Goal: Task Accomplishment & Management: Manage account settings

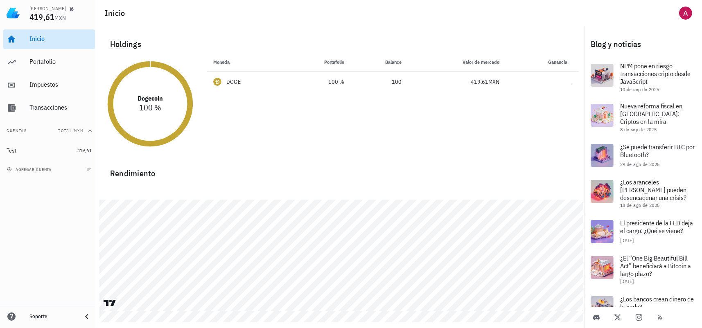
click at [43, 40] on div "Inicio" at bounding box center [60, 39] width 62 height 8
click at [50, 108] on div "Transacciones" at bounding box center [60, 108] width 62 height 8
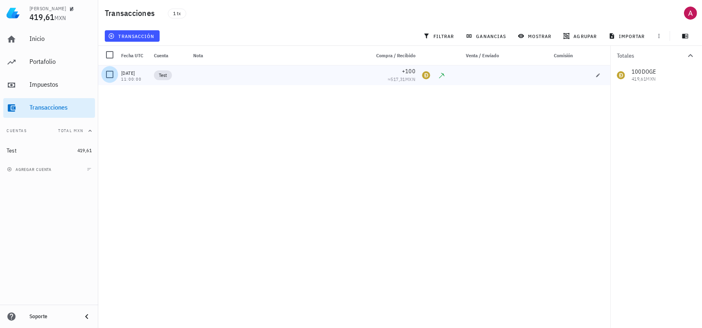
click at [111, 72] on div at bounding box center [110, 75] width 14 height 14
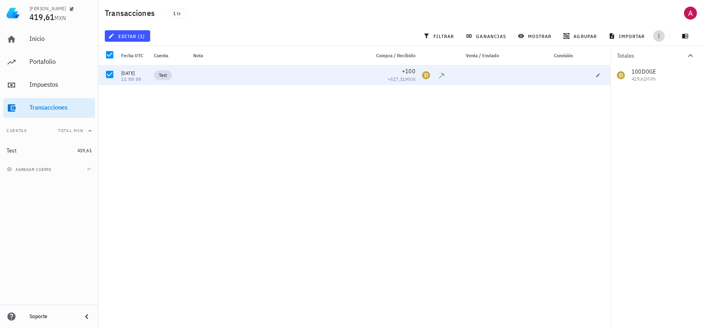
click at [657, 34] on icon "button" at bounding box center [659, 36] width 7 height 7
click at [128, 34] on span "editar (1)" at bounding box center [127, 36] width 35 height 7
click at [128, 51] on div "Eliminar" at bounding box center [133, 54] width 19 height 13
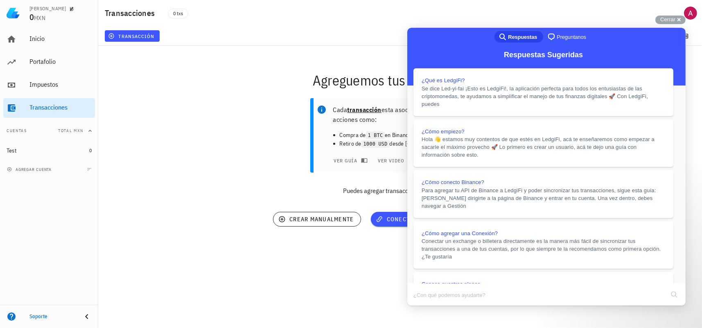
click at [422, 306] on button "Close" at bounding box center [414, 311] width 15 height 11
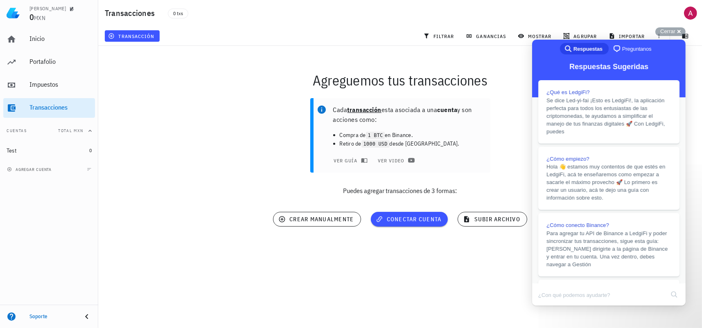
click at [405, 262] on div "Agreguemos tus transacciones Cada transacción esta asociada a una cuenta y son …" at bounding box center [400, 152] width 614 height 222
click at [485, 221] on span "subir archivo" at bounding box center [492, 219] width 55 height 7
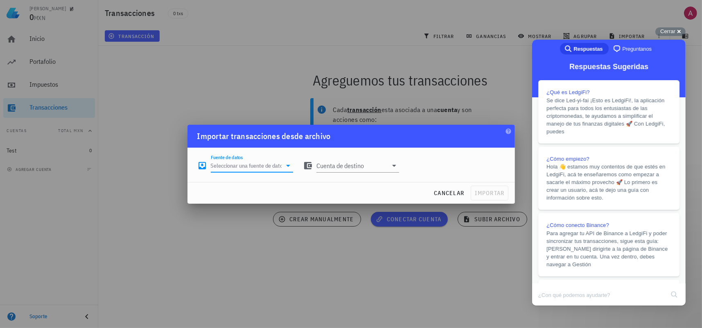
click at [247, 166] on input "Fuente de datos" at bounding box center [246, 165] width 71 height 13
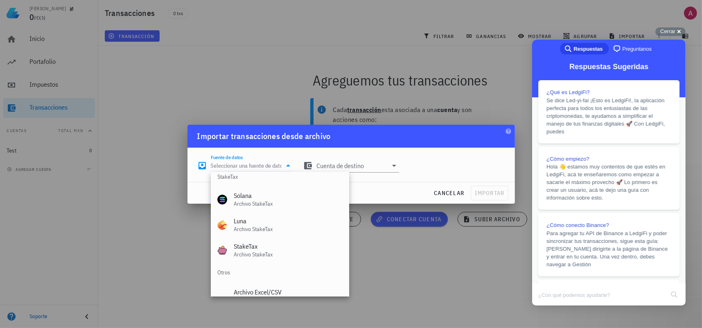
scroll to position [341, 0]
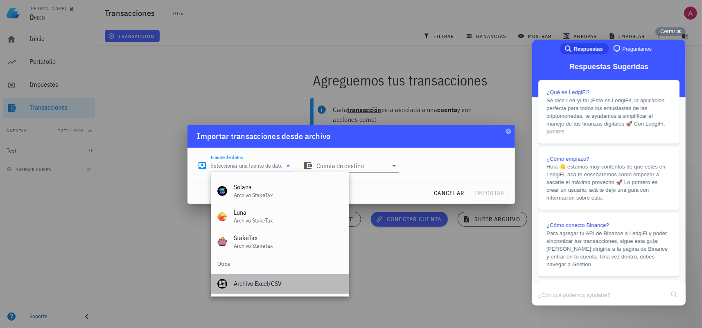
click at [270, 283] on div "Archivo Excel/CSV" at bounding box center [288, 284] width 109 height 8
type input "Archivo Excel/CSV"
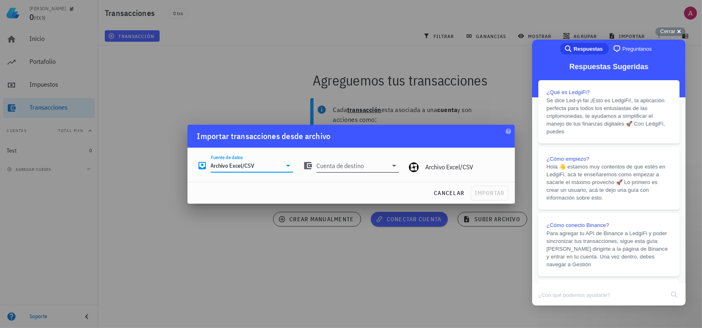
click at [352, 160] on input "Cuenta de destino" at bounding box center [351, 165] width 71 height 13
click at [676, 32] on div "Cerrar cross-small" at bounding box center [671, 31] width 30 height 9
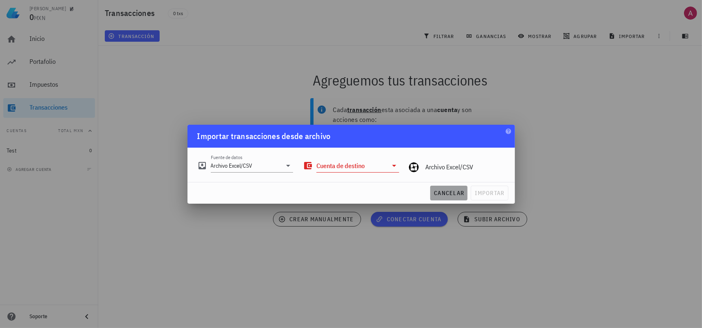
click at [450, 194] on span "cancelar" at bounding box center [449, 193] width 31 height 7
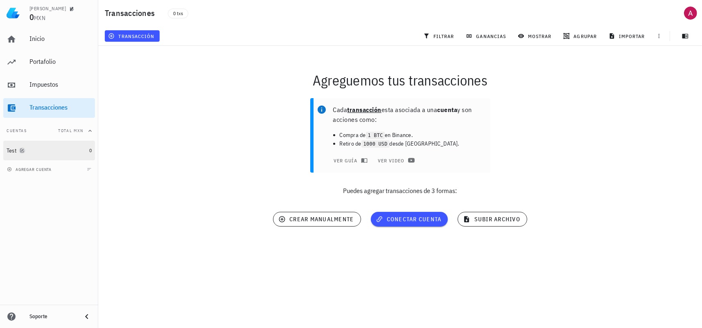
click at [24, 152] on icon "button" at bounding box center [22, 150] width 5 height 5
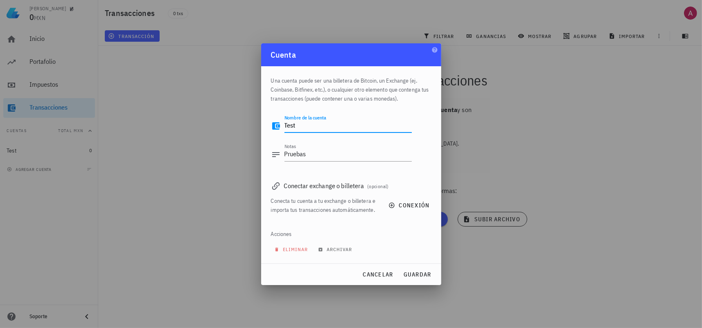
drag, startPoint x: 311, startPoint y: 128, endPoint x: 265, endPoint y: 128, distance: 45.4
click at [265, 128] on div "Una cuenta puede ser una billetera de Bitcoin, un Exchange (ej. Coinbase, Bitfi…" at bounding box center [351, 164] width 180 height 197
type textarea "L9"
click at [315, 156] on textarea "Pruebas" at bounding box center [348, 154] width 127 height 13
type textarea "P"
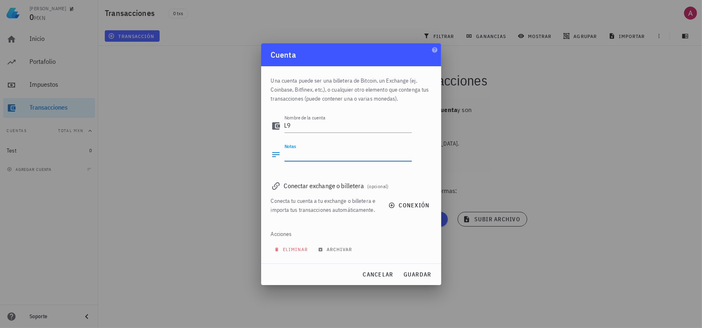
type textarea "T"
type textarea "Test"
click at [420, 273] on span "guardar" at bounding box center [417, 274] width 28 height 7
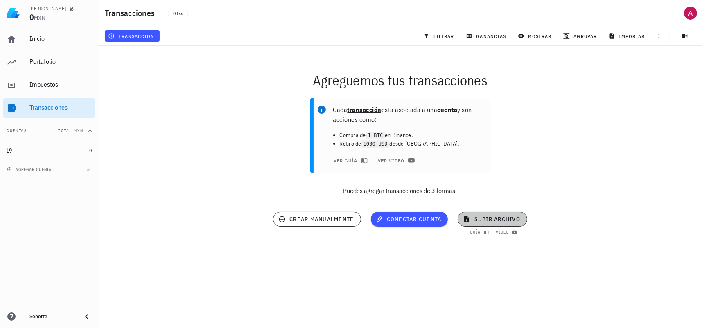
click at [487, 219] on span "subir archivo" at bounding box center [492, 219] width 55 height 7
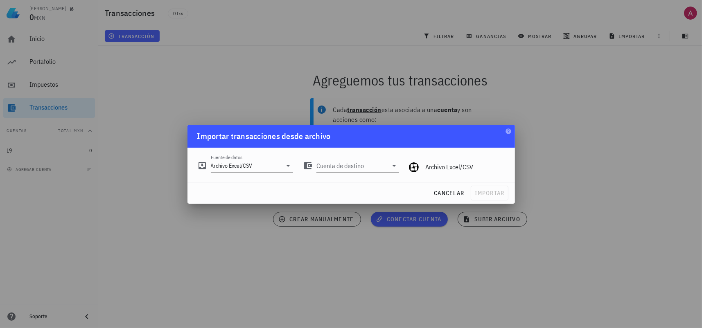
click at [441, 172] on div "Archivo Excel/CSV" at bounding box center [465, 167] width 80 height 18
click at [273, 162] on input "Archivo Excel/CSV" at bounding box center [246, 165] width 71 height 13
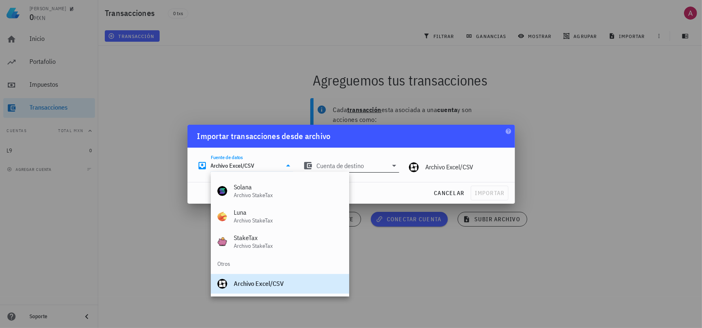
click at [378, 164] on input "Cuenta de destino" at bounding box center [351, 165] width 71 height 13
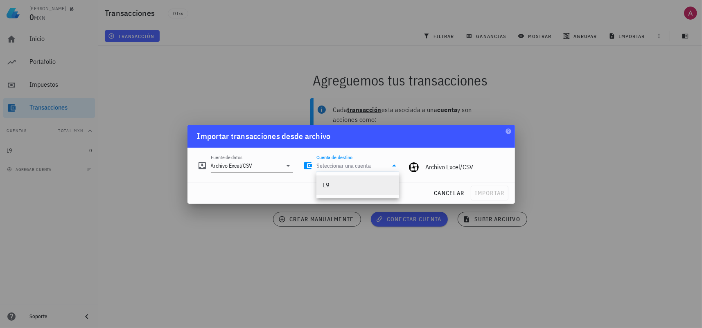
click at [359, 187] on div "L9" at bounding box center [358, 185] width 70 height 8
type input "L9"
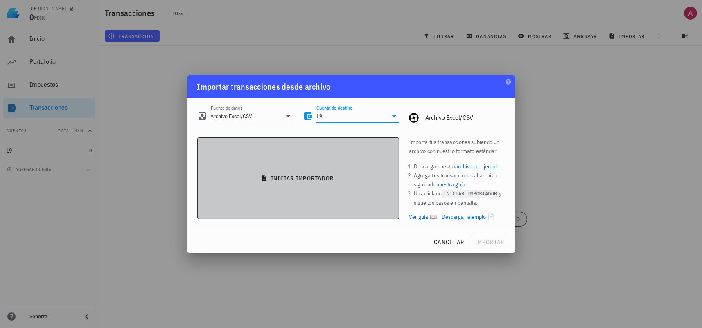
click at [290, 179] on span "iniciar importador" at bounding box center [298, 178] width 188 height 7
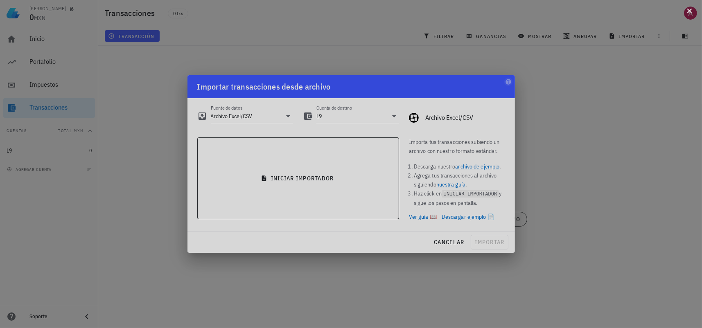
click at [689, 13] on button at bounding box center [690, 10] width 8 height 8
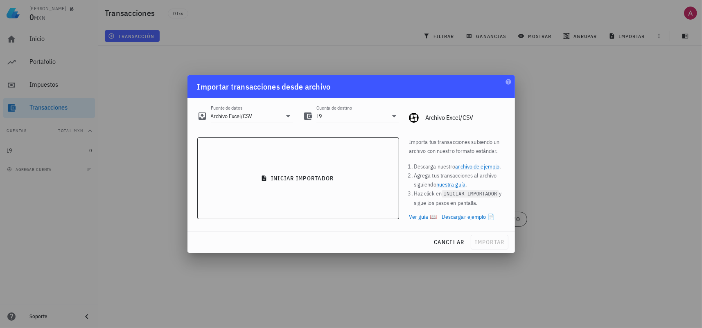
click at [481, 168] on link "archivo de ejemplo" at bounding box center [477, 166] width 44 height 7
click at [447, 185] on link "nuestra guía" at bounding box center [450, 184] width 29 height 7
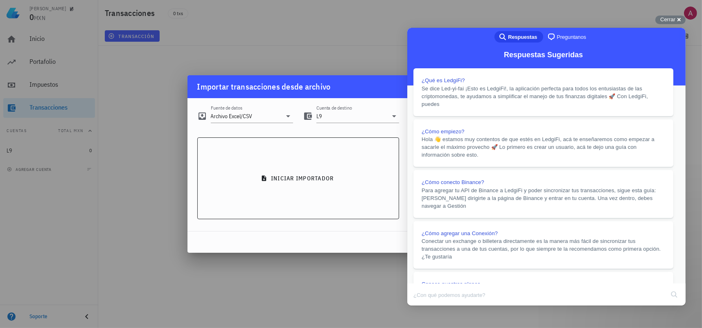
scroll to position [164, 0]
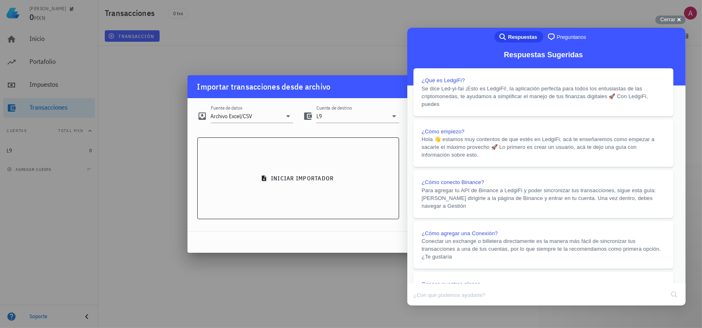
scroll to position [41, 0]
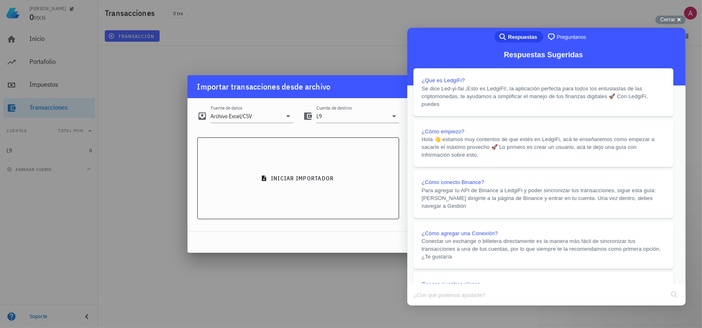
scroll to position [660, 0]
drag, startPoint x: 513, startPoint y: 147, endPoint x: 513, endPoint y: 157, distance: 10.7
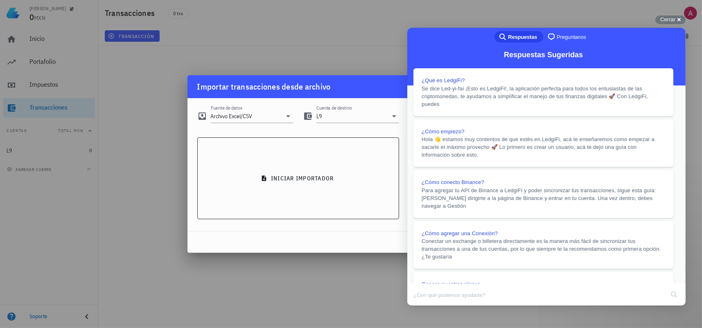
drag, startPoint x: 516, startPoint y: 108, endPoint x: 537, endPoint y: 107, distance: 21.3
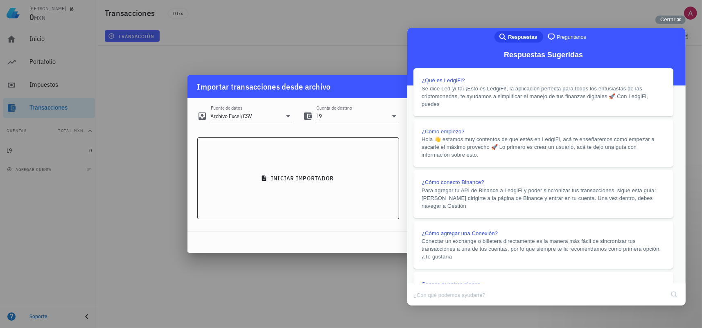
copy tr "txType"
copy td "INCOME"
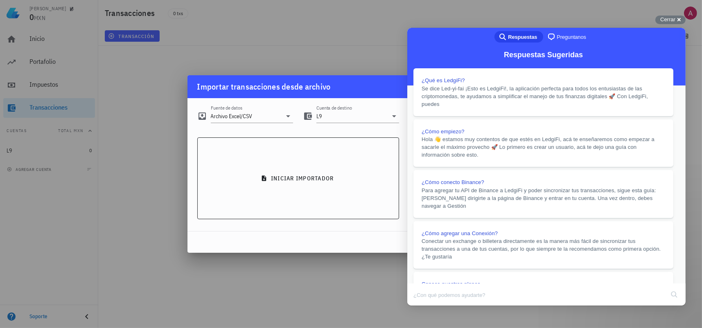
copy td "MINING"
click at [422, 306] on button "Close" at bounding box center [414, 311] width 15 height 11
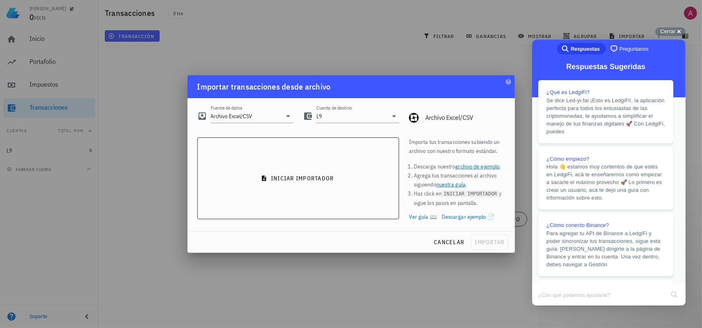
scroll to position [1361, 0]
click at [675, 31] on span "Cerrar" at bounding box center [667, 31] width 15 height 6
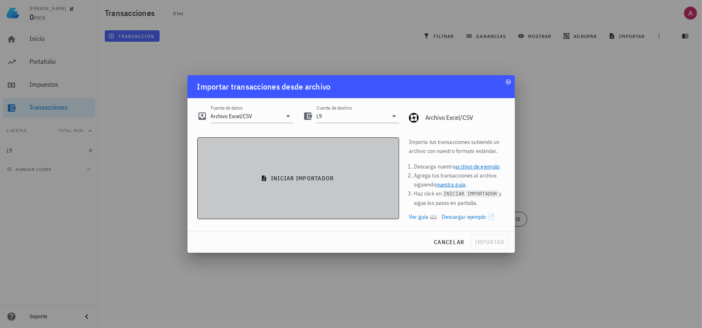
click at [302, 174] on button "iniciar importador" at bounding box center [298, 179] width 202 height 82
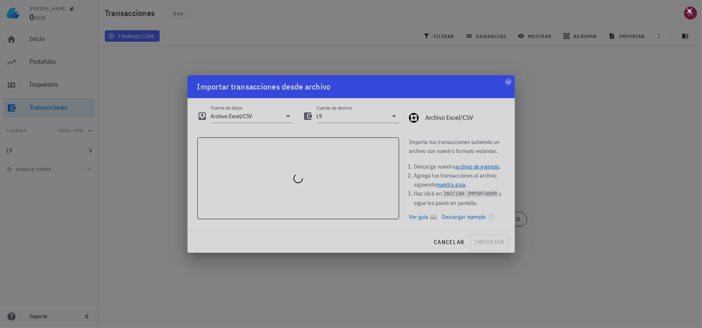
click at [692, 14] on button at bounding box center [690, 10] width 8 height 8
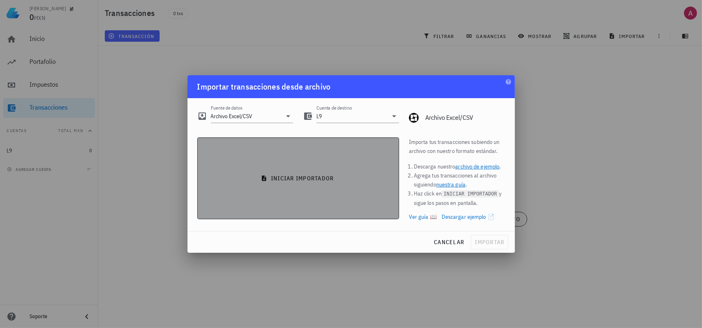
click at [285, 170] on button "iniciar importador" at bounding box center [298, 179] width 202 height 82
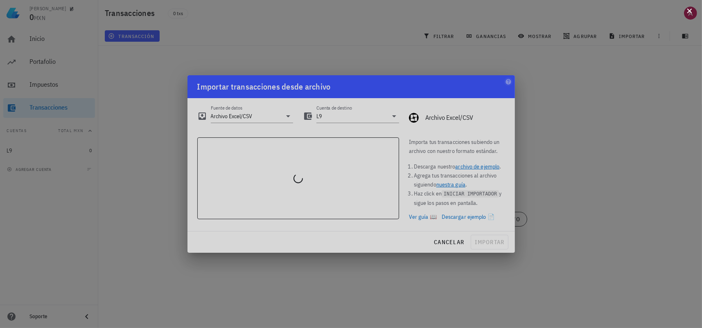
click at [690, 10] on button at bounding box center [690, 10] width 8 height 8
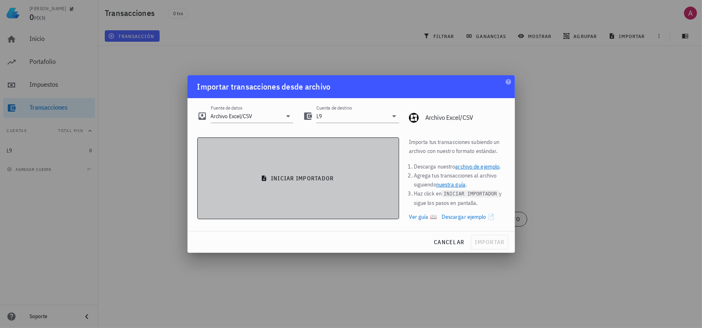
click at [300, 172] on button "iniciar importador" at bounding box center [298, 179] width 202 height 82
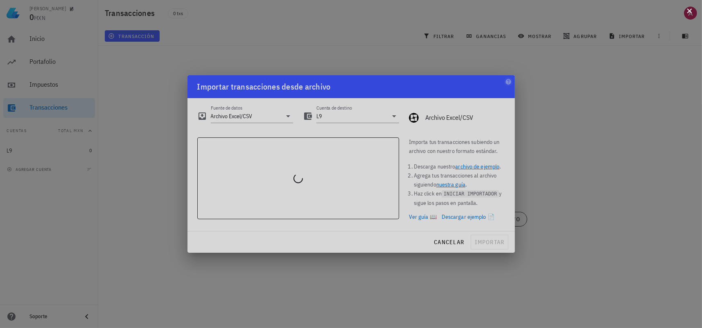
click at [690, 14] on button at bounding box center [690, 10] width 8 height 8
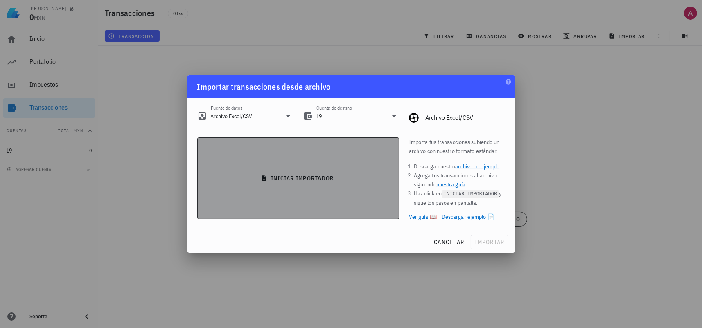
click at [330, 176] on span "iniciar importador" at bounding box center [298, 178] width 188 height 7
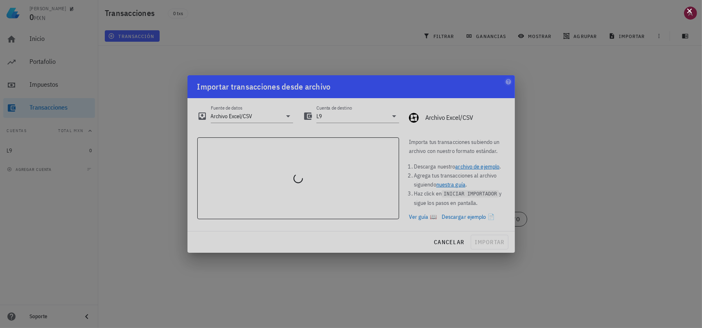
click at [689, 10] on button at bounding box center [690, 10] width 8 height 8
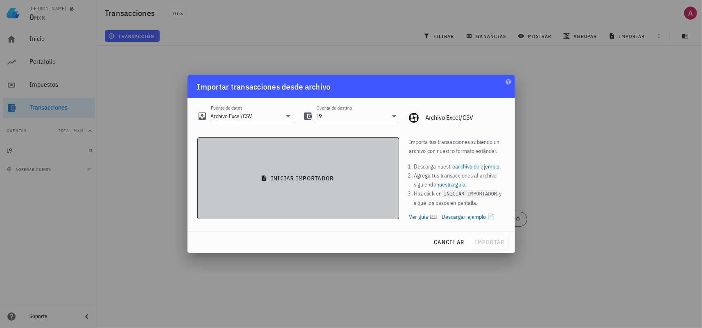
click at [319, 186] on button "iniciar importador" at bounding box center [298, 179] width 202 height 82
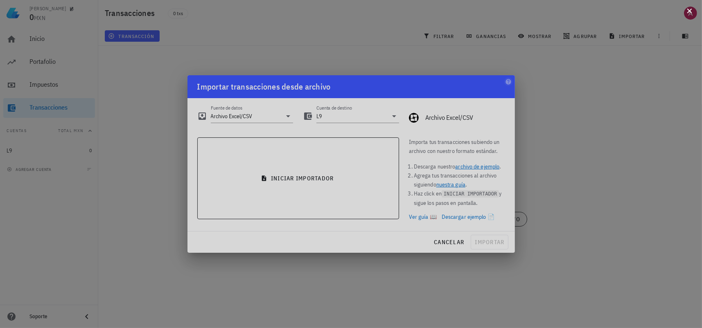
click at [691, 9] on button at bounding box center [690, 10] width 8 height 8
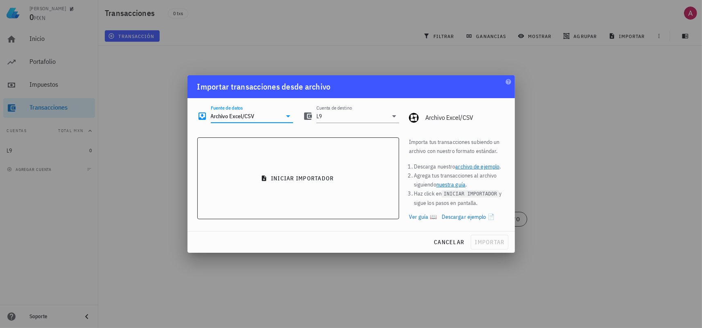
click at [256, 120] on input "Archivo Excel/CSV" at bounding box center [246, 116] width 71 height 13
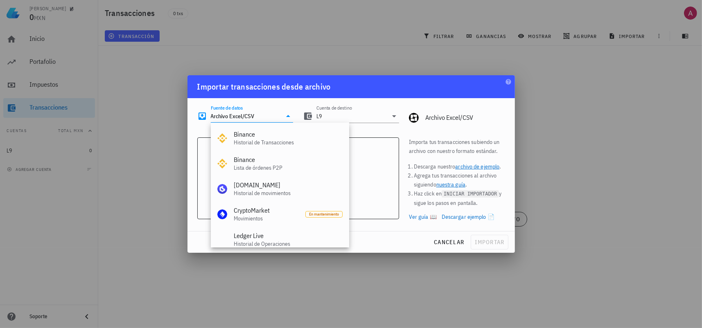
scroll to position [14, 0]
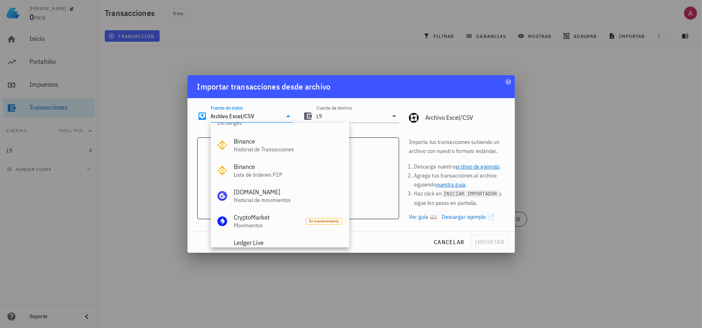
click at [439, 115] on div "Archivo Excel/CSV" at bounding box center [465, 118] width 80 height 8
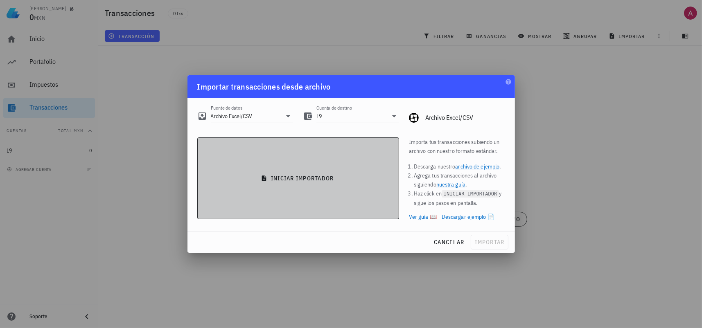
click at [307, 183] on button "iniciar importador" at bounding box center [298, 179] width 202 height 82
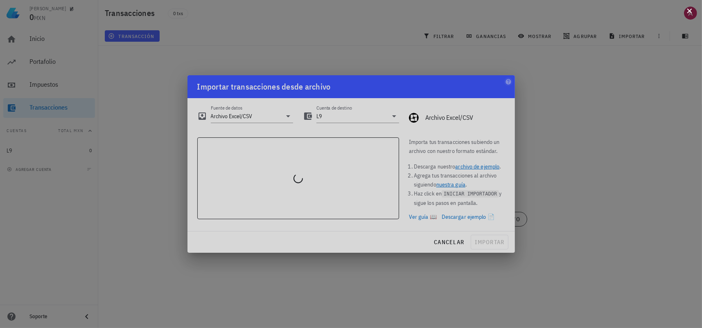
click at [692, 11] on button at bounding box center [690, 10] width 8 height 8
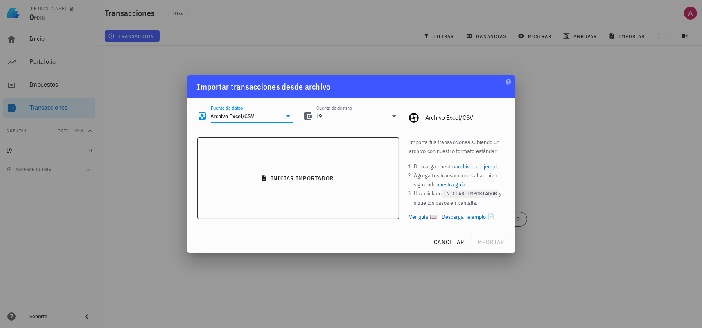
click at [258, 111] on input "Archivo Excel/CSV" at bounding box center [246, 116] width 71 height 13
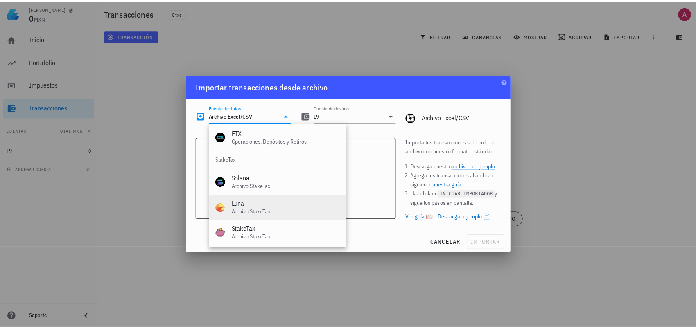
scroll to position [300, 0]
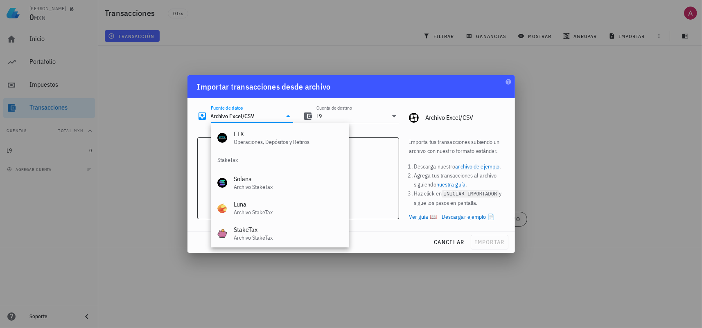
click at [394, 89] on div "Importar transacciones desde archivo" at bounding box center [352, 86] width 328 height 23
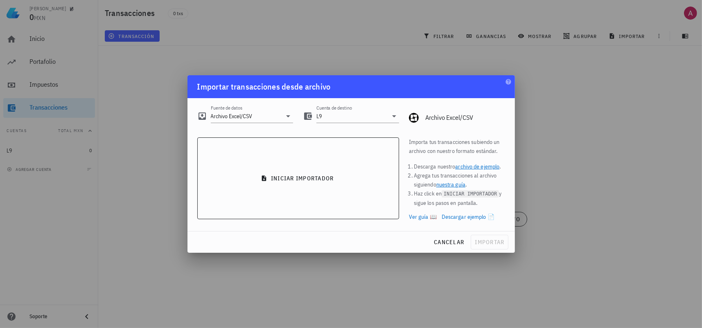
click at [473, 169] on link "archivo de ejemplo" at bounding box center [477, 166] width 44 height 7
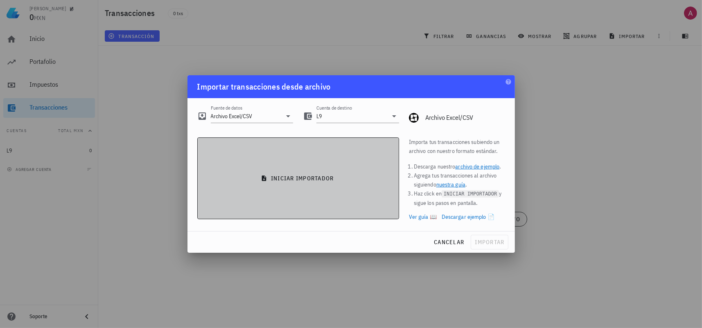
click at [285, 176] on span "iniciar importador" at bounding box center [298, 178] width 188 height 7
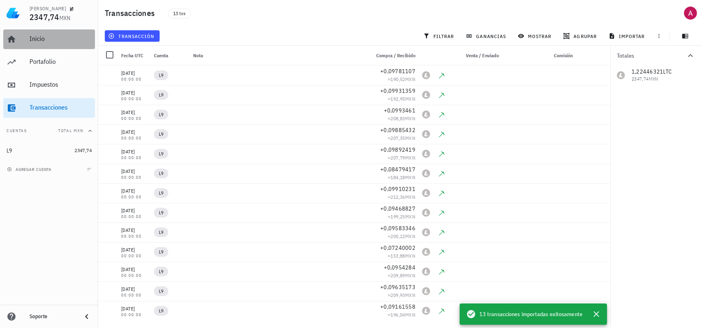
click at [37, 38] on div "Inicio" at bounding box center [60, 39] width 62 height 8
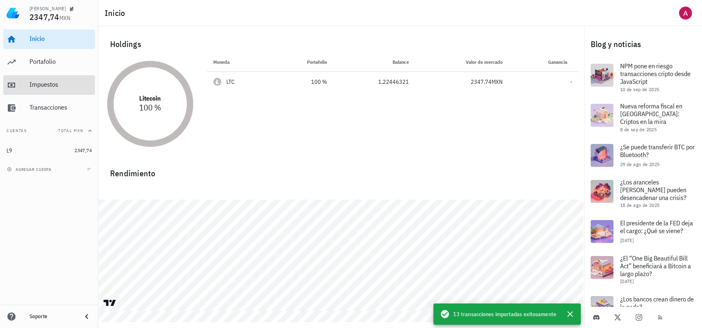
click at [42, 77] on div "Impuestos" at bounding box center [60, 85] width 62 height 18
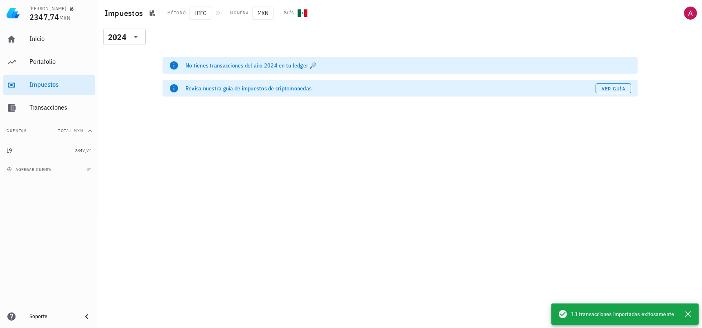
click at [245, 89] on div "Revisa nuestra guía de impuestos de criptomonedas" at bounding box center [390, 88] width 410 height 8
click at [612, 88] on span "Ver guía" at bounding box center [613, 89] width 25 height 6
click at [318, 151] on div "No tienes transacciones del año 2024 en tu ledger 🔎 Revisa nuestra guía de impu…" at bounding box center [400, 190] width 604 height 276
click at [133, 45] on div "​ 2024" at bounding box center [125, 39] width 51 height 21
click at [131, 36] on icon at bounding box center [136, 37] width 10 height 10
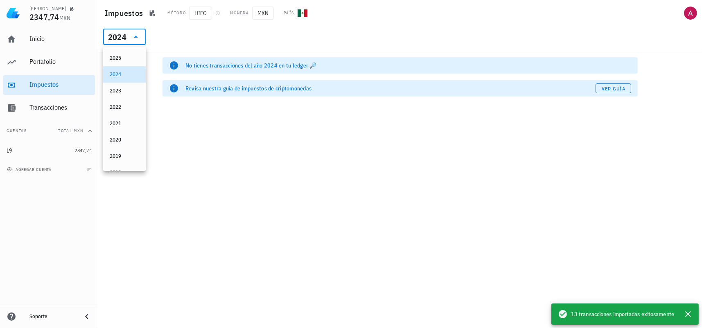
click at [123, 59] on div "2025" at bounding box center [124, 58] width 29 height 7
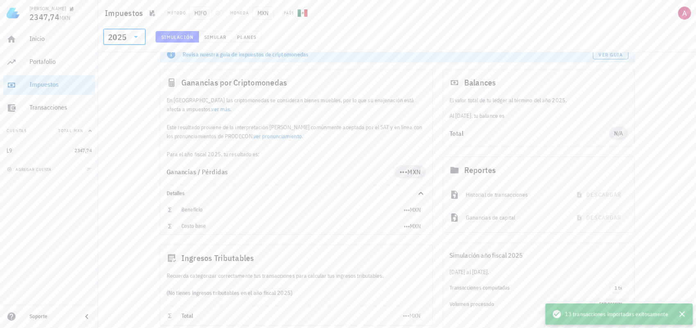
scroll to position [94, 0]
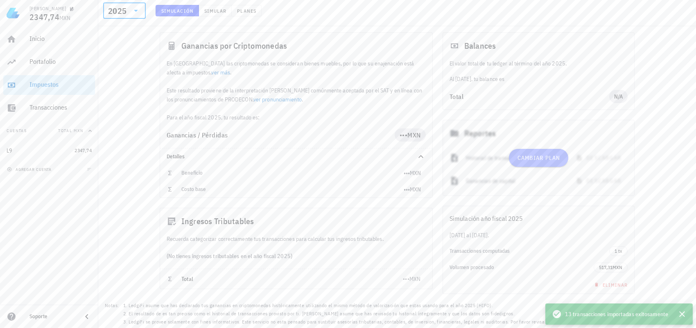
click at [533, 162] on link "Cambiar plan" at bounding box center [538, 158] width 59 height 18
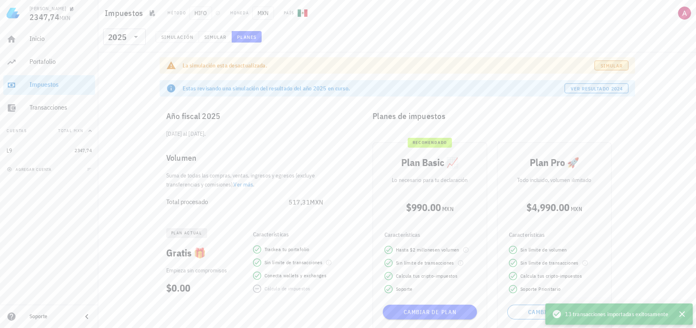
click at [624, 65] on link "Simular" at bounding box center [612, 66] width 34 height 10
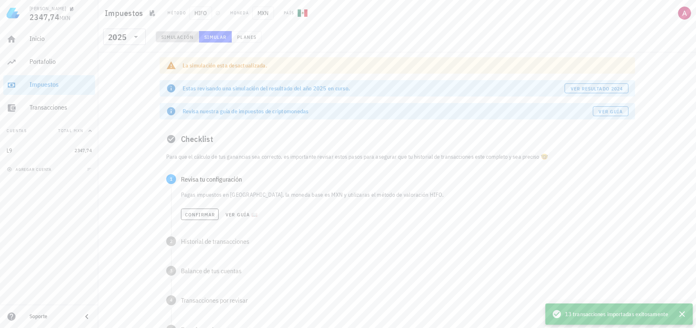
click at [174, 37] on span "Simulación" at bounding box center [177, 37] width 33 height 6
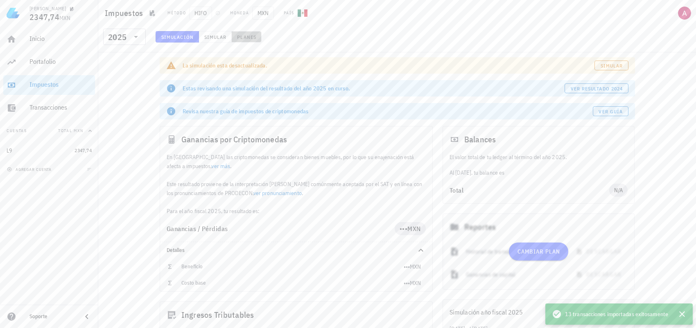
click at [249, 34] on span "Planes" at bounding box center [247, 37] width 20 height 6
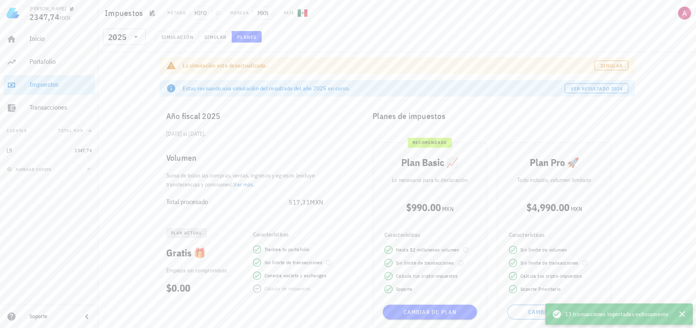
click at [314, 203] on span "MXN" at bounding box center [317, 202] width 14 height 8
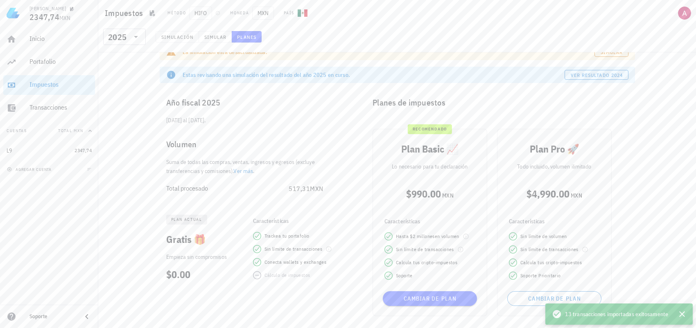
scroll to position [41, 0]
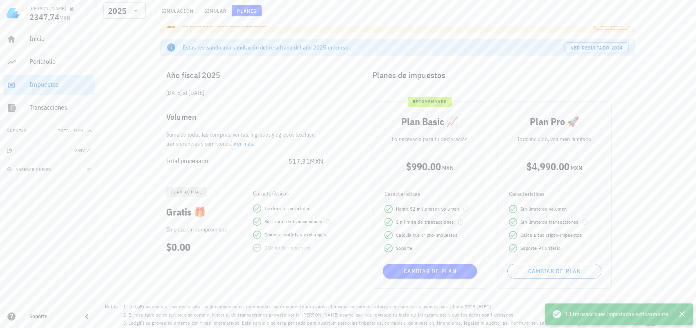
click at [194, 230] on p "Empieza sin compromisos" at bounding box center [203, 229] width 75 height 9
drag, startPoint x: 284, startPoint y: 236, endPoint x: 316, endPoint y: 236, distance: 32.8
click at [316, 236] on span "Conecta wallets y exchanges" at bounding box center [295, 235] width 62 height 8
drag, startPoint x: 280, startPoint y: 248, endPoint x: 338, endPoint y: 244, distance: 58.3
click at [294, 247] on div "Cálculo de impuestos" at bounding box center [287, 248] width 46 height 8
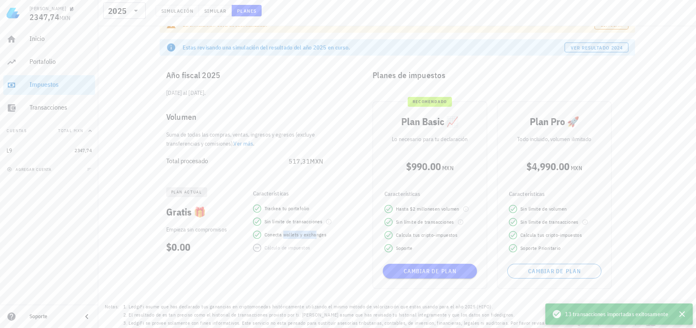
scroll to position [42, 0]
click at [425, 268] on span "Cambiar de plan" at bounding box center [430, 270] width 88 height 7
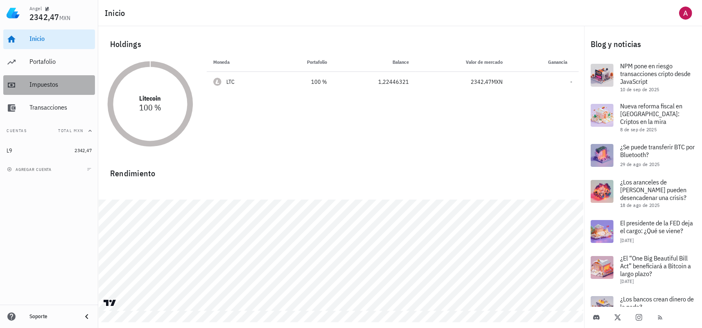
click at [58, 86] on div "Impuestos" at bounding box center [60, 85] width 62 height 8
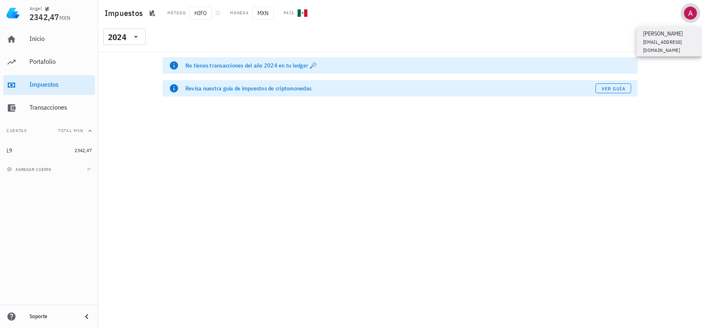
click at [692, 13] on div "avatar" at bounding box center [690, 13] width 13 height 13
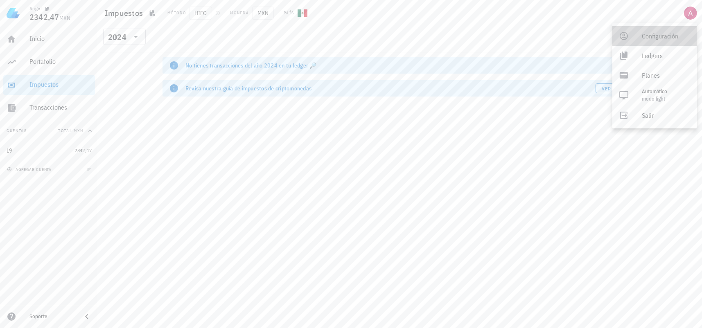
click at [669, 37] on div "Configuración" at bounding box center [666, 36] width 49 height 16
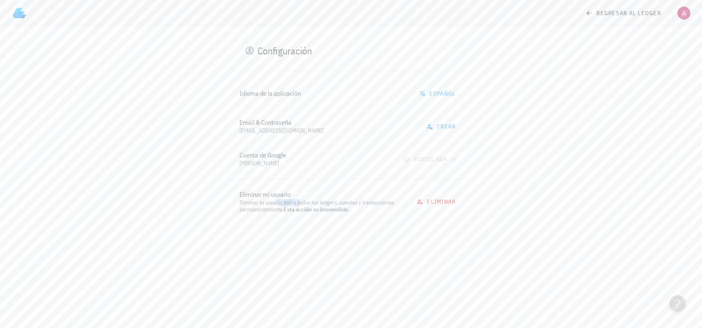
drag, startPoint x: 254, startPoint y: 203, endPoint x: 316, endPoint y: 203, distance: 62.2
click at [277, 201] on div "Eliminar tu usuario borra todos tus ledgers, cuentas y transacciones permanente…" at bounding box center [323, 206] width 166 height 14
drag, startPoint x: 322, startPoint y: 206, endPoint x: 283, endPoint y: 204, distance: 39.0
click at [307, 206] on span "Esta acción es irreversible" at bounding box center [316, 209] width 64 height 7
click at [269, 200] on div "Eliminar tu usuario borra todos tus ledgers, cuentas y transacciones permanente…" at bounding box center [323, 206] width 166 height 14
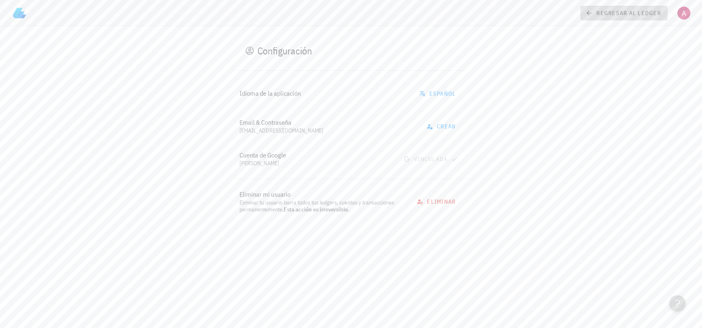
click at [594, 15] on span "regresar al ledger" at bounding box center [624, 12] width 74 height 7
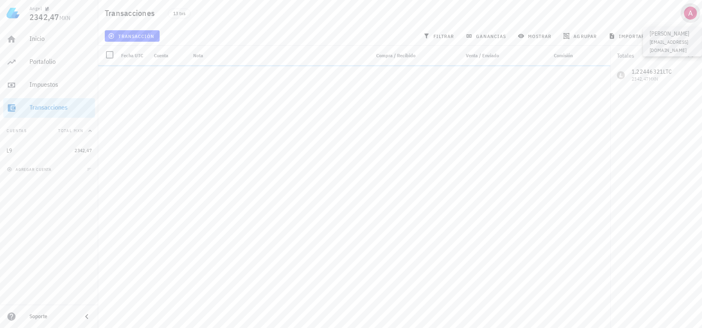
click at [693, 15] on div "avatar" at bounding box center [690, 13] width 13 height 13
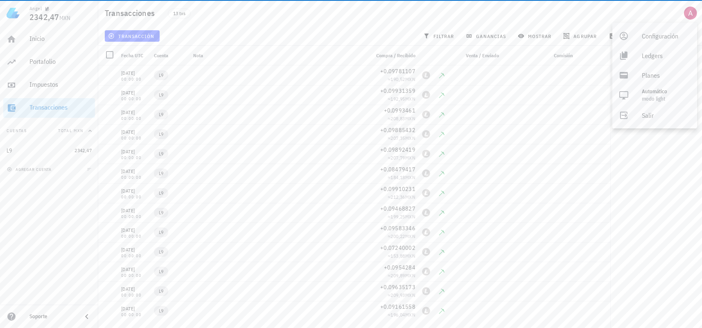
click at [504, 13] on div "Transacciones 13 txs" at bounding box center [400, 13] width 604 height 26
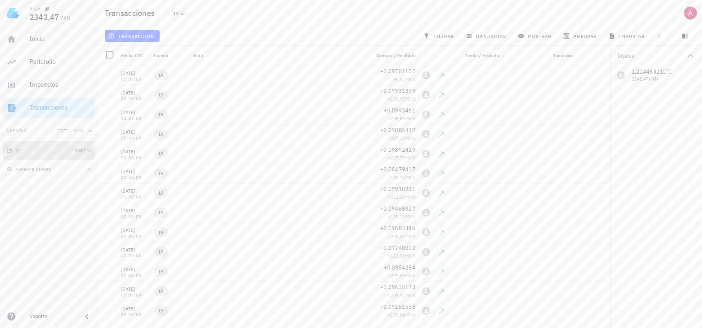
click at [23, 148] on div "L9" at bounding box center [39, 151] width 65 height 8
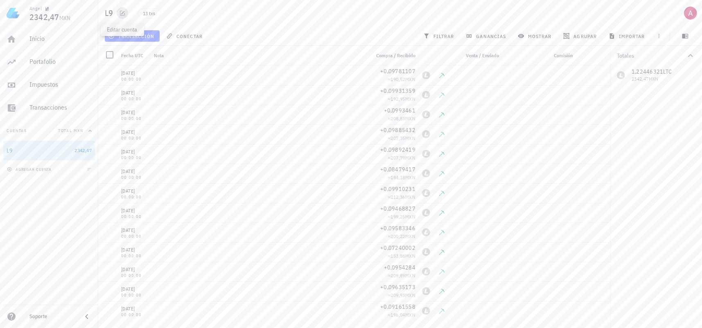
click at [121, 12] on icon "button" at bounding box center [122, 13] width 7 height 7
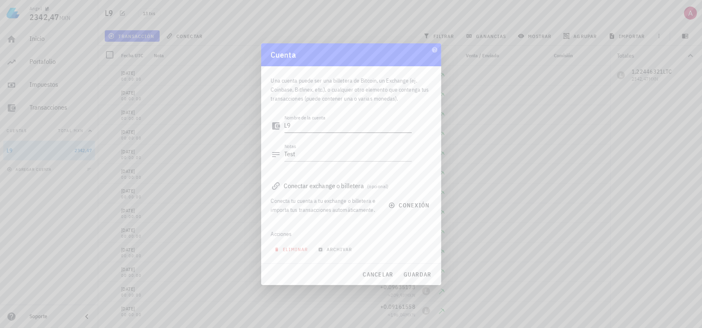
click at [294, 124] on textarea "L9" at bounding box center [348, 126] width 127 height 13
type textarea "L9-LTC"
click at [412, 270] on button "guardar" at bounding box center [417, 274] width 35 height 15
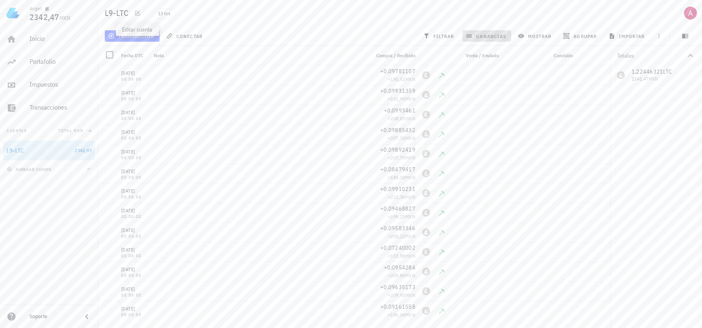
click at [481, 31] on button "ganancias" at bounding box center [487, 35] width 49 height 11
